Goal: Use online tool/utility: Utilize a website feature to perform a specific function

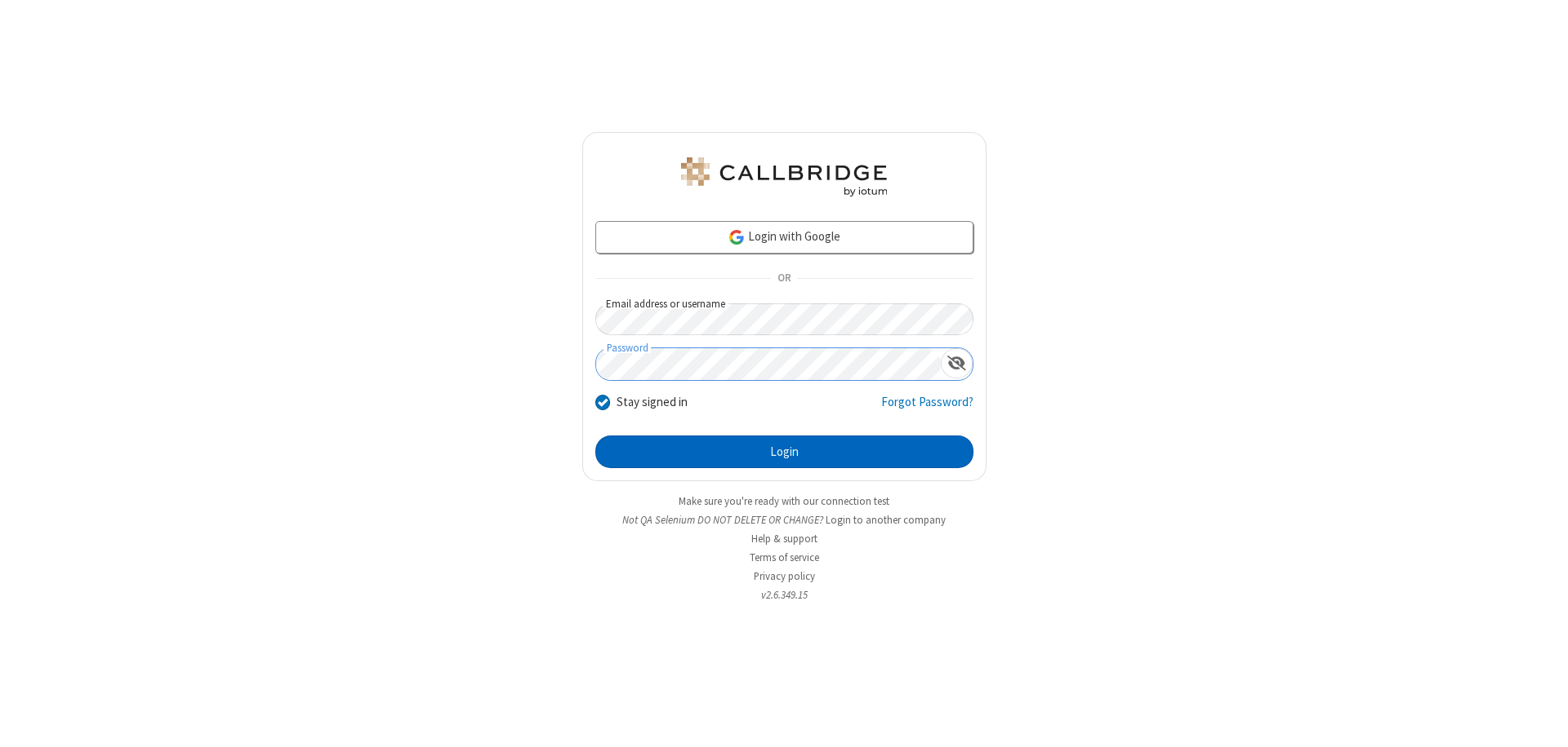
click at [784, 452] on button "Login" at bounding box center [784, 452] width 378 height 33
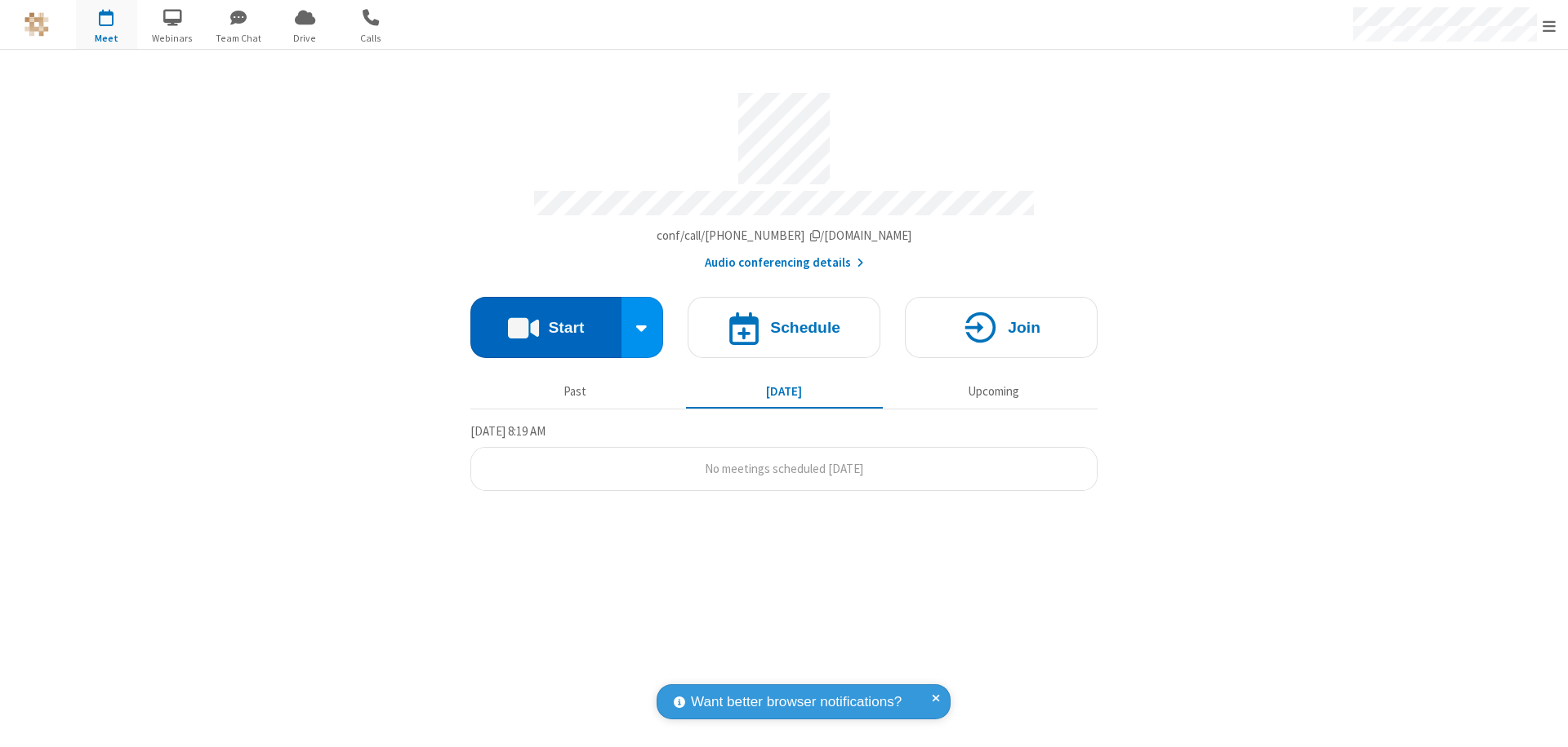
click at [545, 320] on button "Start" at bounding box center [545, 328] width 151 height 62
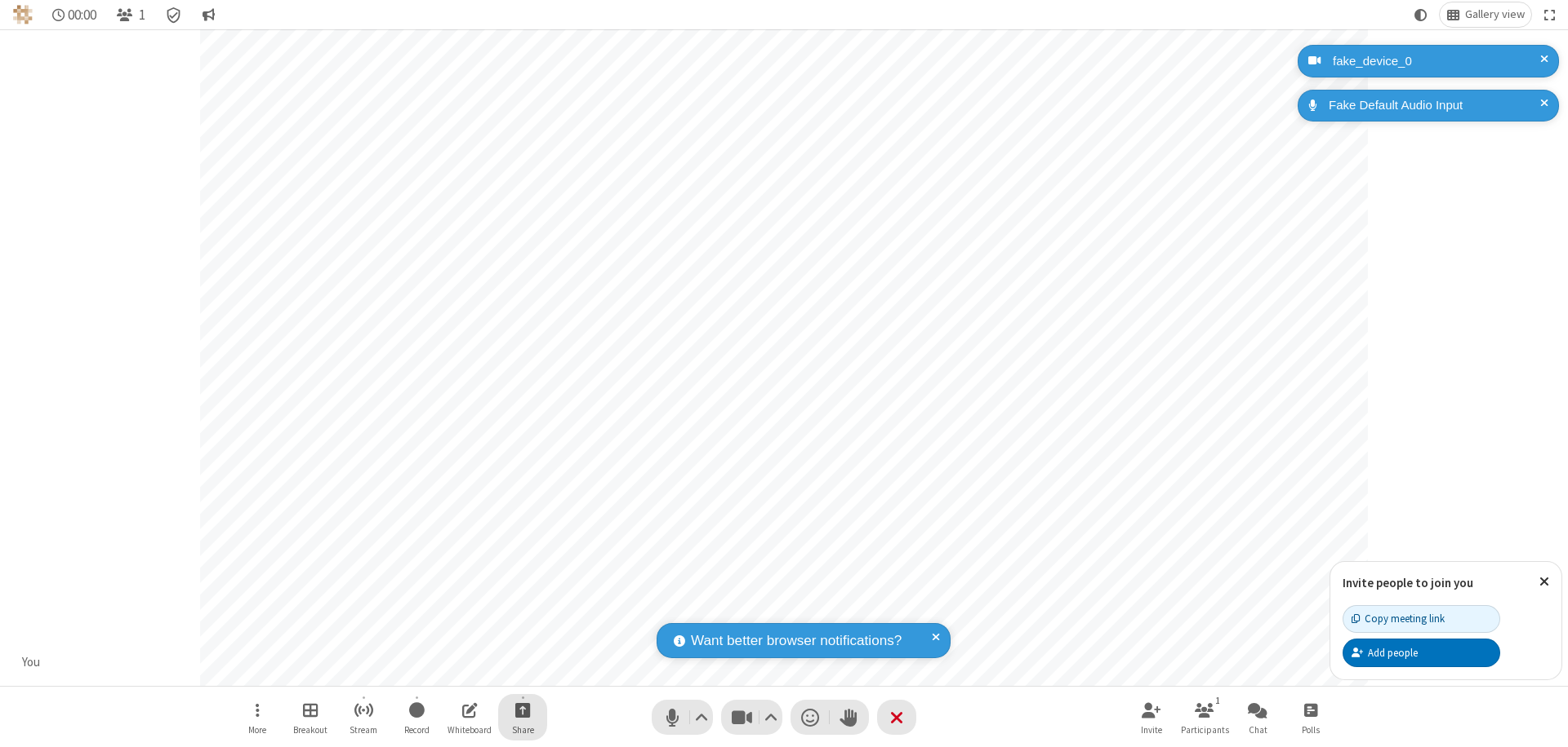
click at [522, 710] on span "Start sharing" at bounding box center [523, 710] width 15 height 20
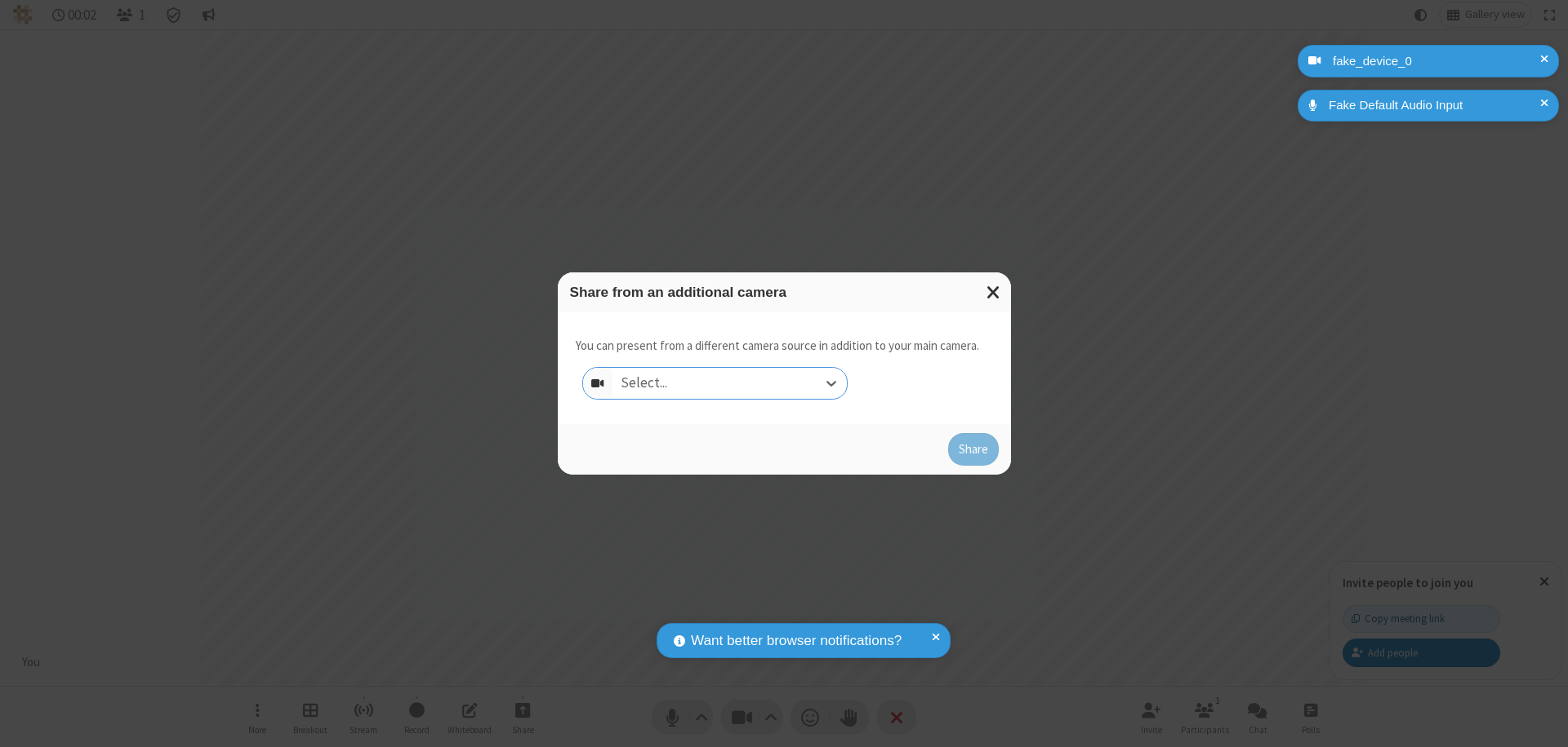
click at [729, 384] on div "Select..." at bounding box center [730, 384] width 235 height 31
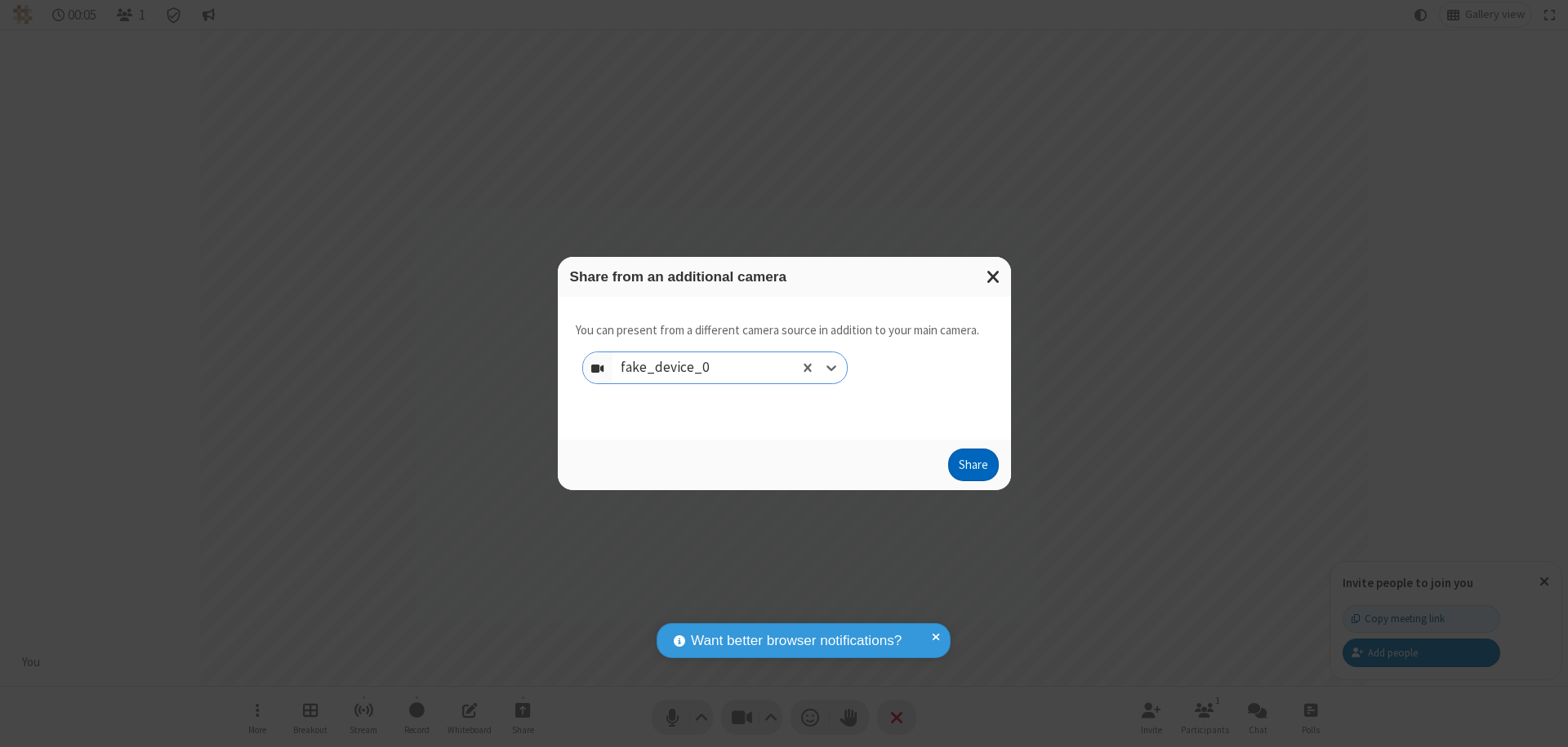
click at [973, 468] on button "Share" at bounding box center [973, 465] width 51 height 33
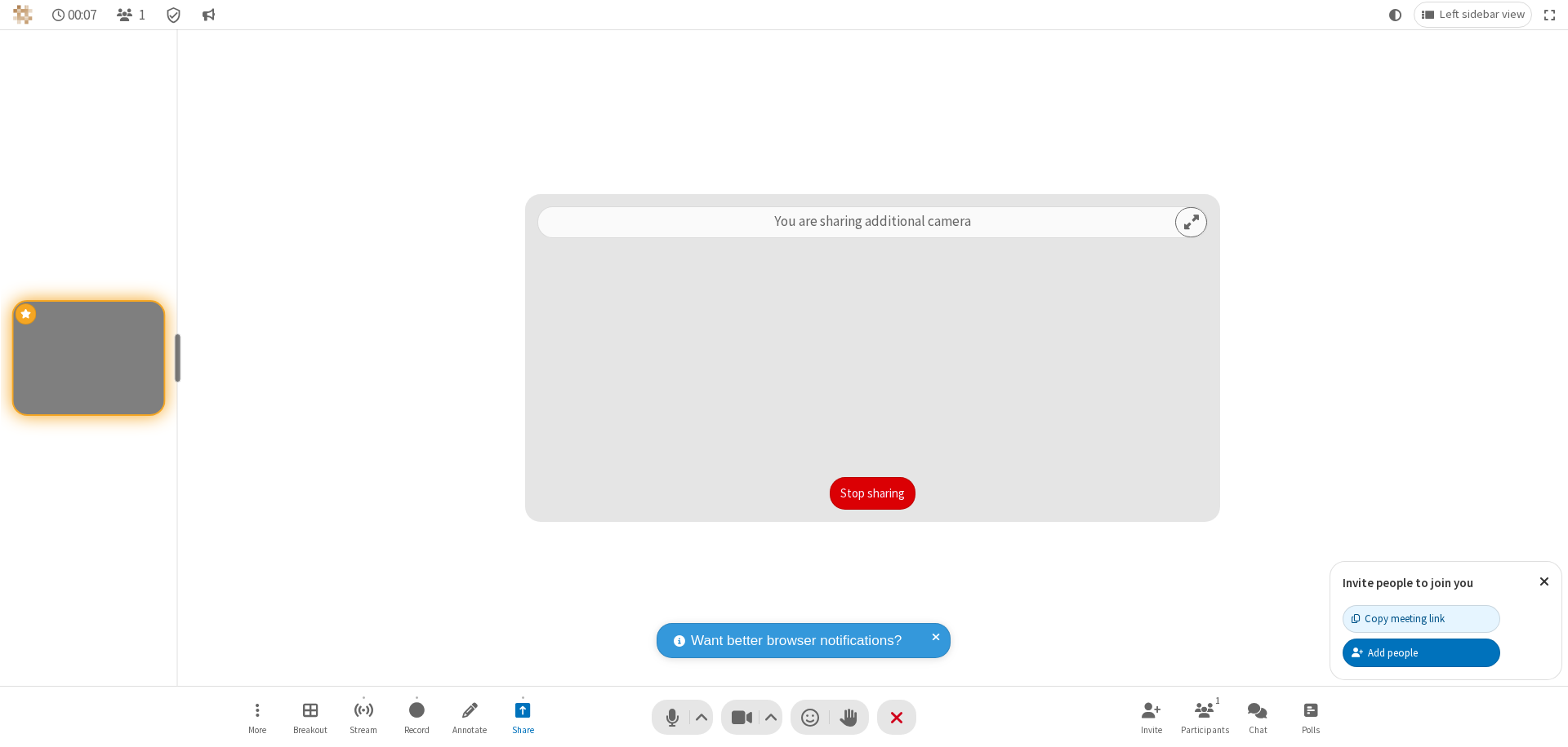
click at [872, 493] on button "Stop sharing" at bounding box center [872, 493] width 86 height 33
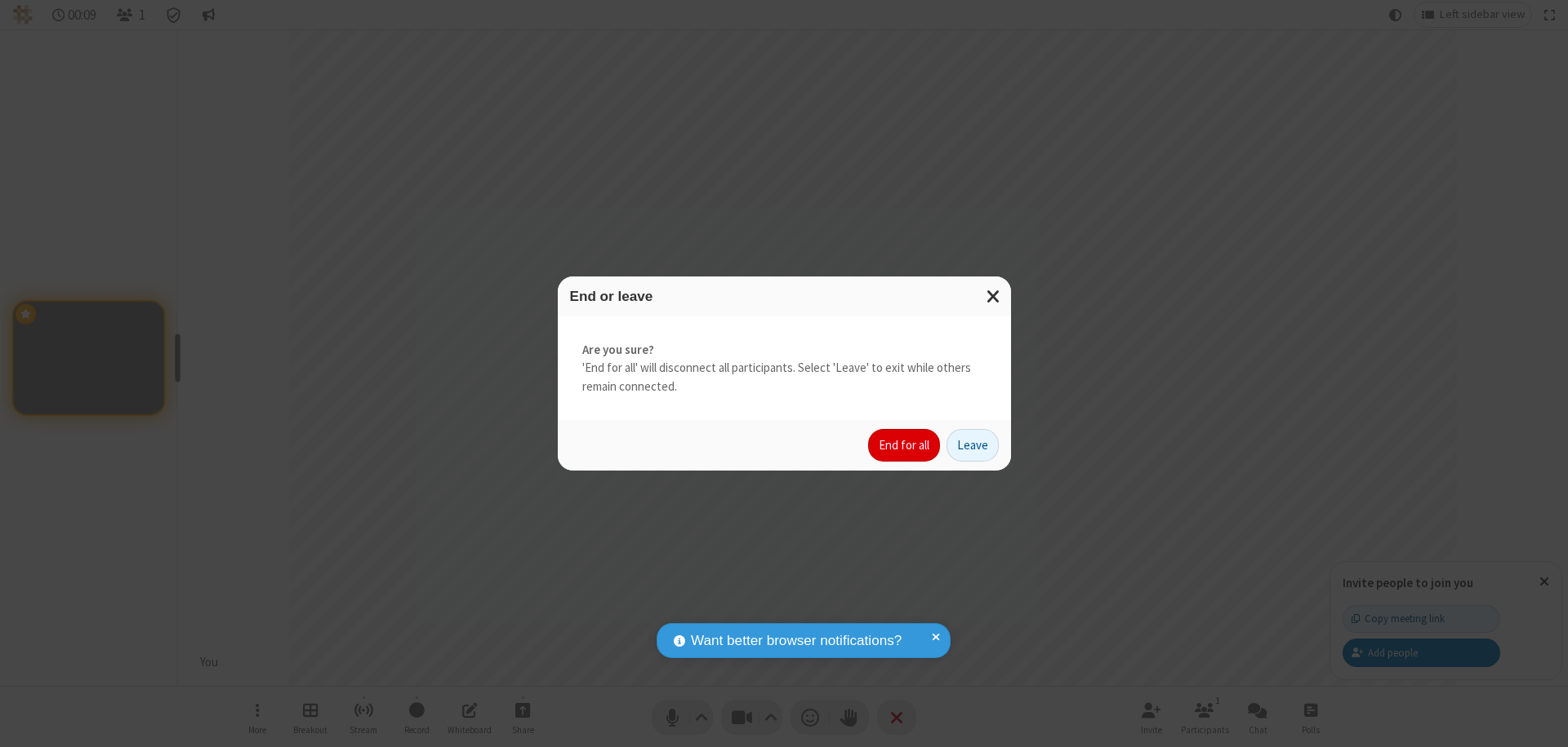
click at [904, 445] on button "End for all" at bounding box center [903, 445] width 72 height 33
